Goal: Task Accomplishment & Management: Use online tool/utility

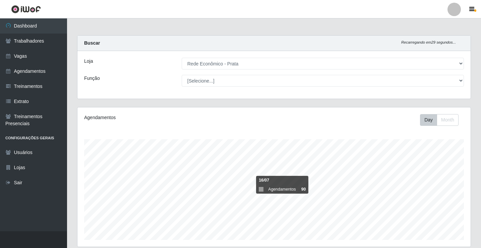
select select "192"
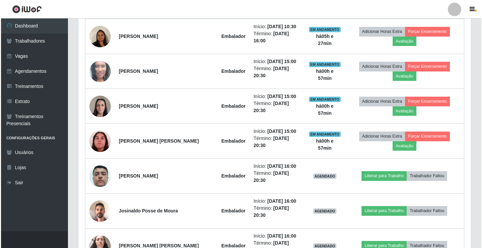
scroll to position [346, 0]
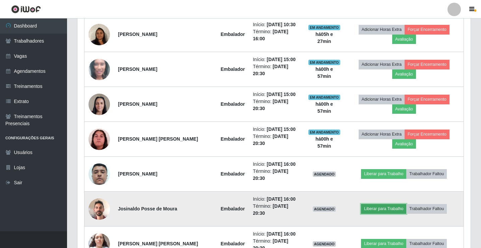
click at [374, 204] on button "Liberar para Trabalho" at bounding box center [383, 208] width 45 height 9
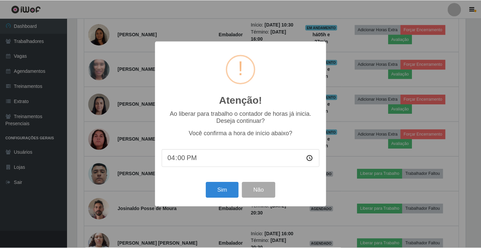
scroll to position [139, 390]
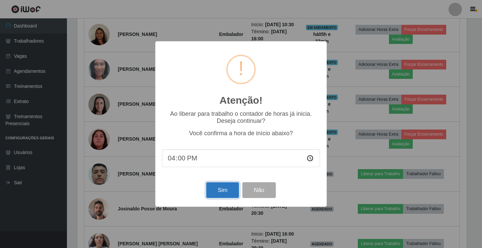
click at [222, 186] on button "Sim" at bounding box center [222, 190] width 32 height 16
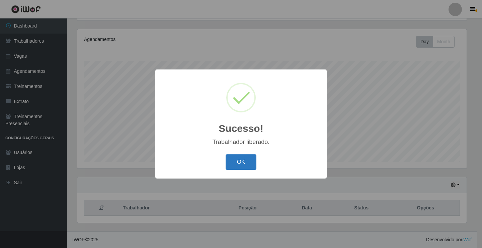
click at [242, 164] on button "OK" at bounding box center [241, 162] width 31 height 16
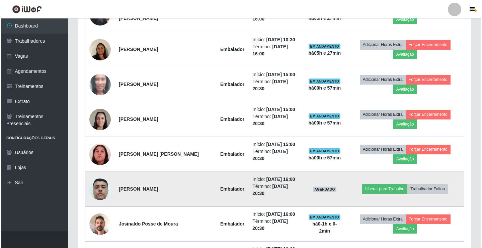
scroll to position [346, 0]
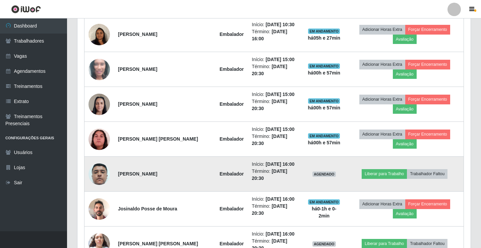
click at [374, 156] on td "Liberar para Trabalho Trabalhador Faltou" at bounding box center [404, 173] width 118 height 35
click at [372, 169] on button "Liberar para Trabalho" at bounding box center [383, 173] width 45 height 9
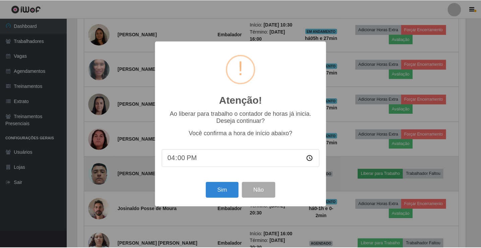
scroll to position [139, 390]
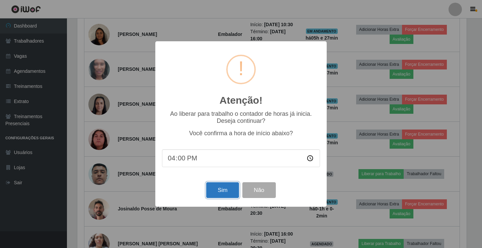
click at [215, 187] on button "Sim" at bounding box center [222, 190] width 32 height 16
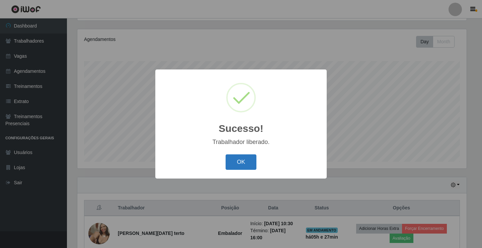
click at [243, 166] on button "OK" at bounding box center [241, 162] width 31 height 16
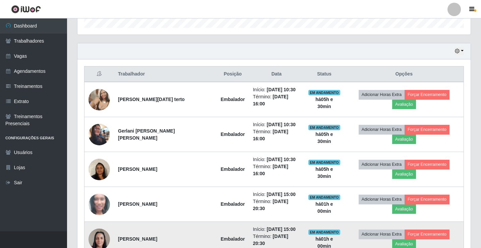
scroll to position [212, 0]
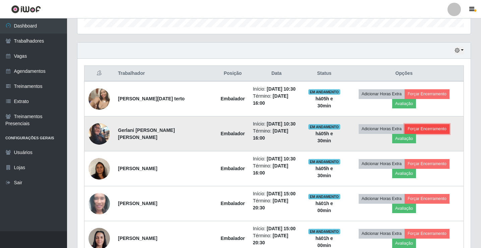
click at [404, 126] on button "Forçar Encerramento" at bounding box center [426, 128] width 45 height 9
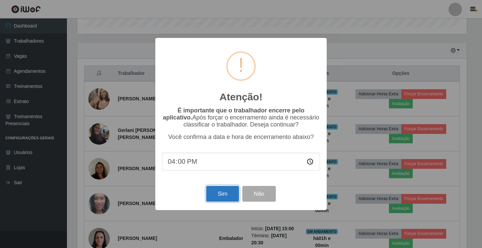
click at [228, 194] on button "Sim" at bounding box center [222, 194] width 32 height 16
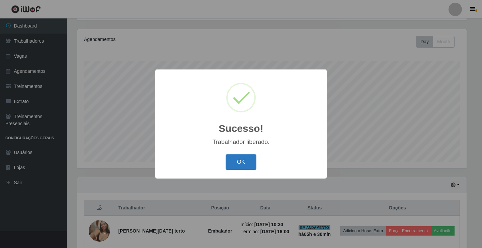
click at [242, 165] on button "OK" at bounding box center [241, 162] width 31 height 16
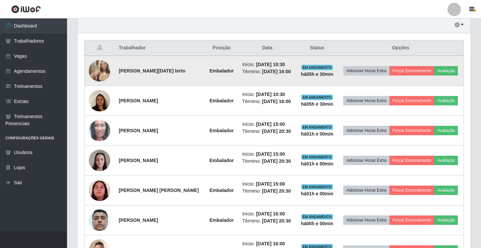
scroll to position [250, 0]
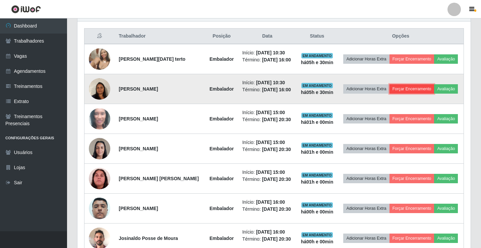
click at [409, 89] on button "Forçar Encerramento" at bounding box center [411, 88] width 45 height 9
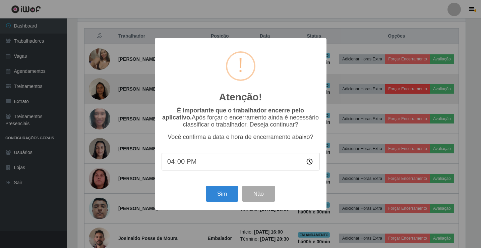
scroll to position [139, 390]
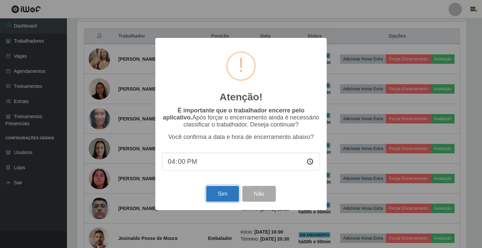
click at [226, 196] on button "Sim" at bounding box center [222, 194] width 32 height 16
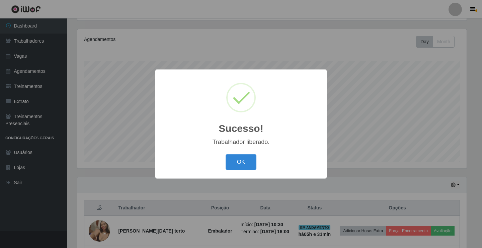
click at [246, 165] on button "OK" at bounding box center [241, 162] width 31 height 16
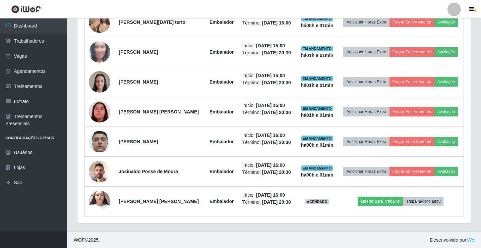
scroll to position [287, 0]
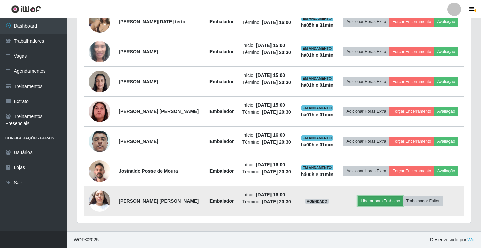
click at [367, 199] on button "Liberar para Trabalho" at bounding box center [379, 200] width 45 height 9
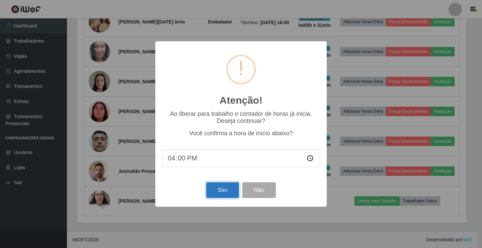
click at [221, 189] on button "Sim" at bounding box center [222, 190] width 32 height 16
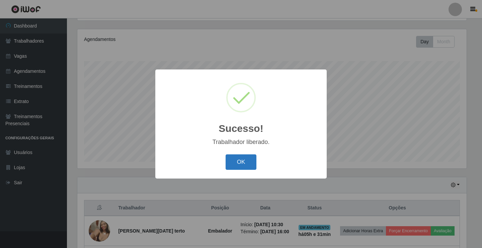
click at [239, 167] on button "OK" at bounding box center [241, 162] width 31 height 16
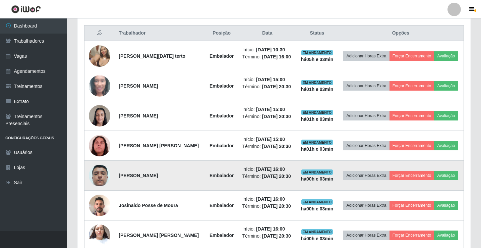
scroll to position [212, 0]
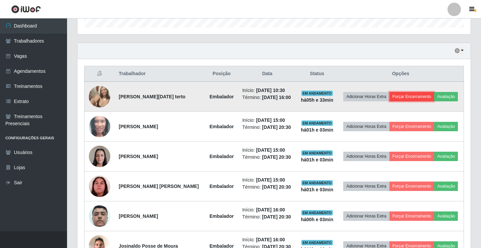
click at [404, 93] on button "Forçar Encerramento" at bounding box center [411, 96] width 45 height 9
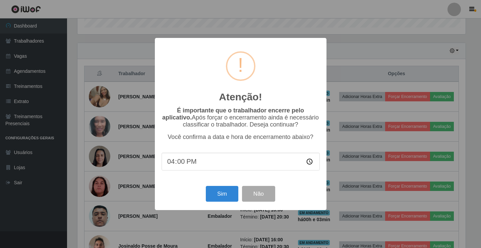
scroll to position [139, 390]
click at [212, 199] on button "Sim" at bounding box center [222, 194] width 32 height 16
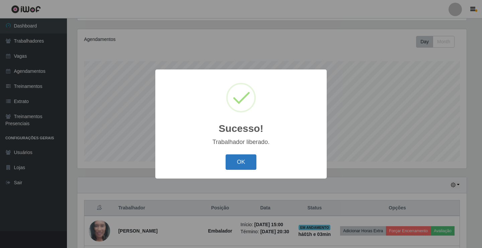
click at [234, 166] on button "OK" at bounding box center [241, 162] width 31 height 16
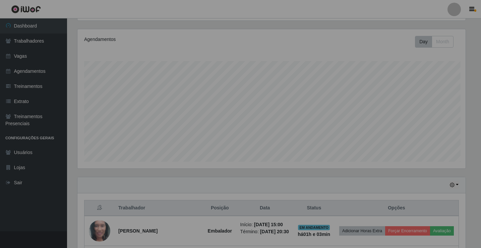
scroll to position [139, 393]
